Goal: Information Seeking & Learning: Find specific page/section

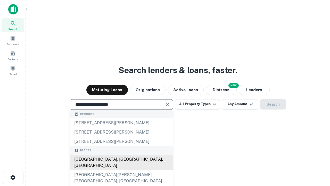
click at [121, 170] on div "[GEOGRAPHIC_DATA], [GEOGRAPHIC_DATA], [GEOGRAPHIC_DATA]" at bounding box center [121, 162] width 103 height 15
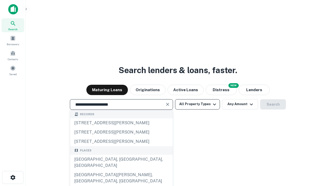
click at [198, 104] on button "All Property Types" at bounding box center [197, 104] width 45 height 10
type input "**********"
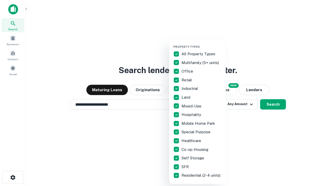
click at [202, 43] on button "button" at bounding box center [201, 43] width 57 height 0
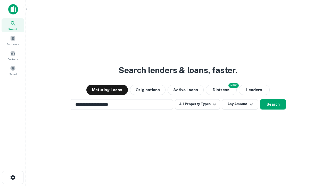
scroll to position [8, 0]
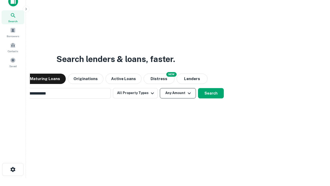
click at [160, 88] on button "Any Amount" at bounding box center [178, 93] width 36 height 10
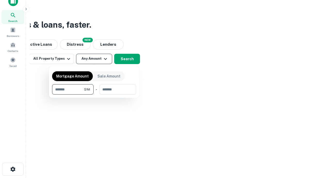
type input "*******"
click at [94, 94] on button "button" at bounding box center [94, 94] width 84 height 0
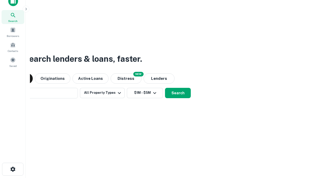
scroll to position [8, 0]
click at [165, 88] on button "Search" at bounding box center [178, 93] width 26 height 10
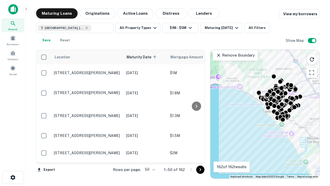
click at [149, 169] on body "Search Borrowers Contacts Saved Maturing Loans Originations Active Loans Distre…" at bounding box center [165, 93] width 330 height 186
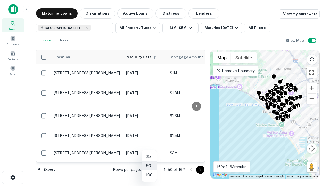
click at [149, 156] on li "25" at bounding box center [149, 156] width 15 height 9
